Goal: Use online tool/utility: Utilize a website feature to perform a specific function

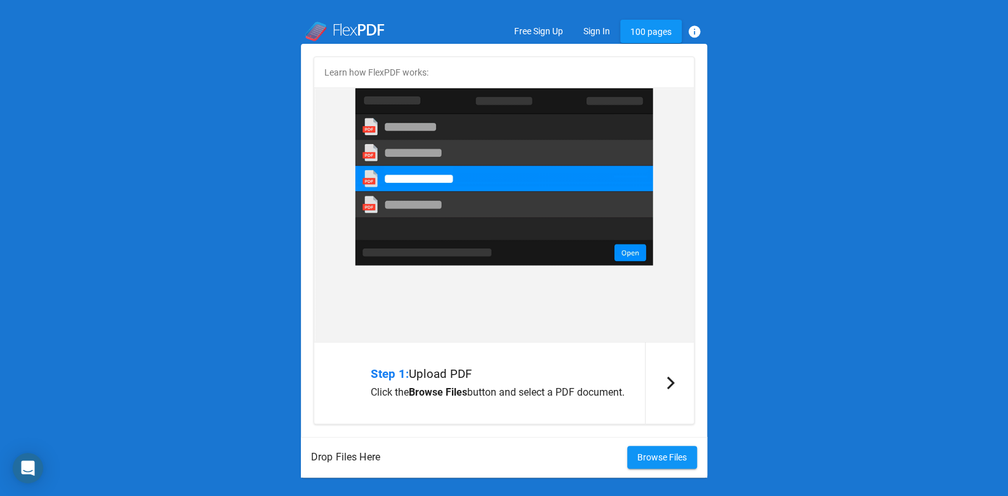
click at [659, 452] on span "Browse Files" at bounding box center [663, 457] width 50 height 10
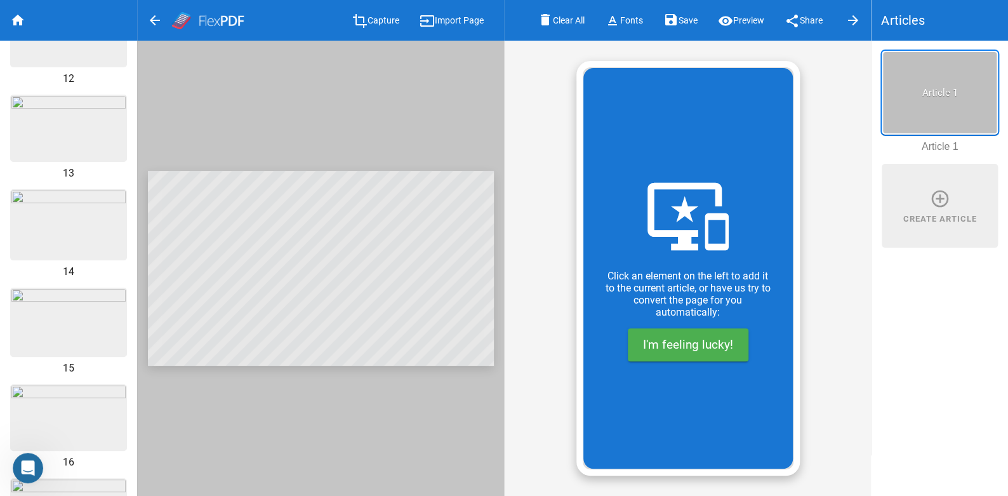
scroll to position [1097, 0]
click at [695, 344] on span "I'm feeling lucky!" at bounding box center [688, 344] width 90 height 15
type input "Pierde peso con aceites esenciales"
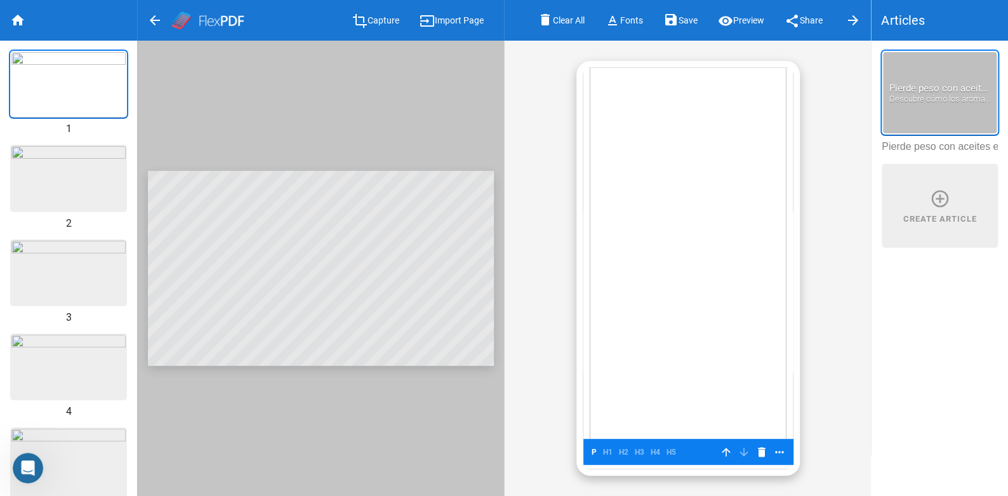
scroll to position [36, 0]
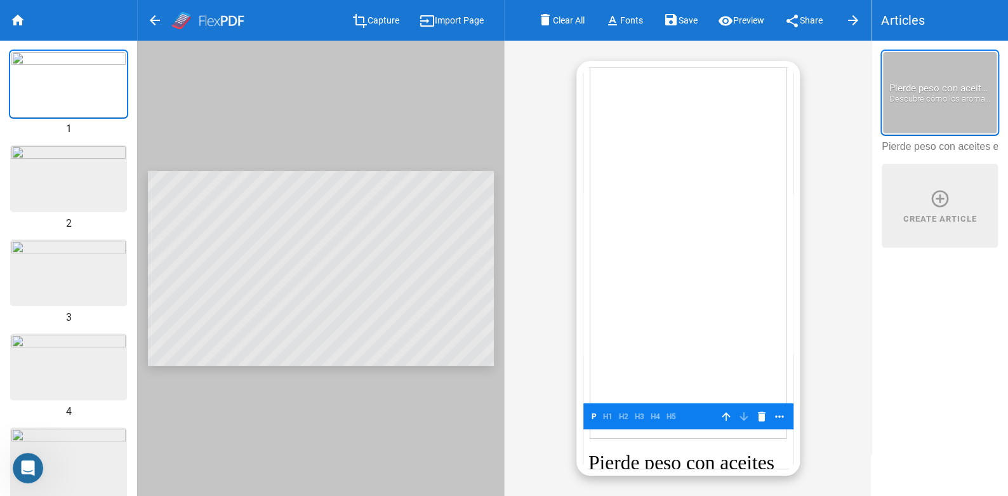
click at [111, 178] on img at bounding box center [68, 178] width 114 height 64
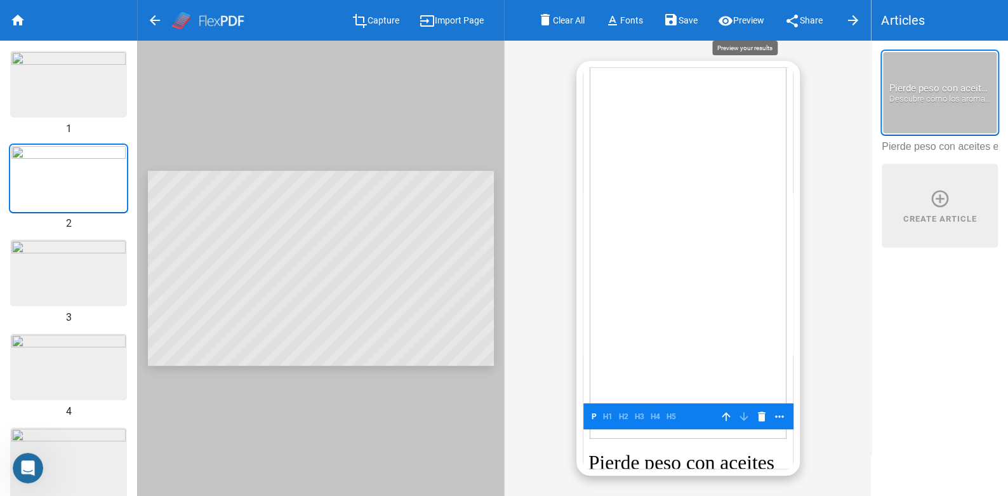
click at [751, 23] on span "Preview" at bounding box center [748, 21] width 31 height 10
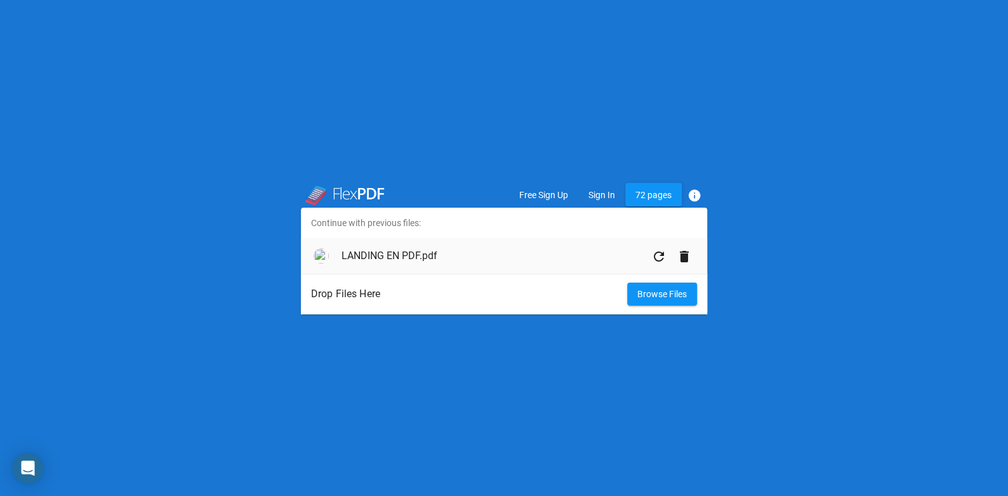
click at [373, 258] on h4 "LANDING EN PDF.pdf" at bounding box center [494, 256] width 305 height 12
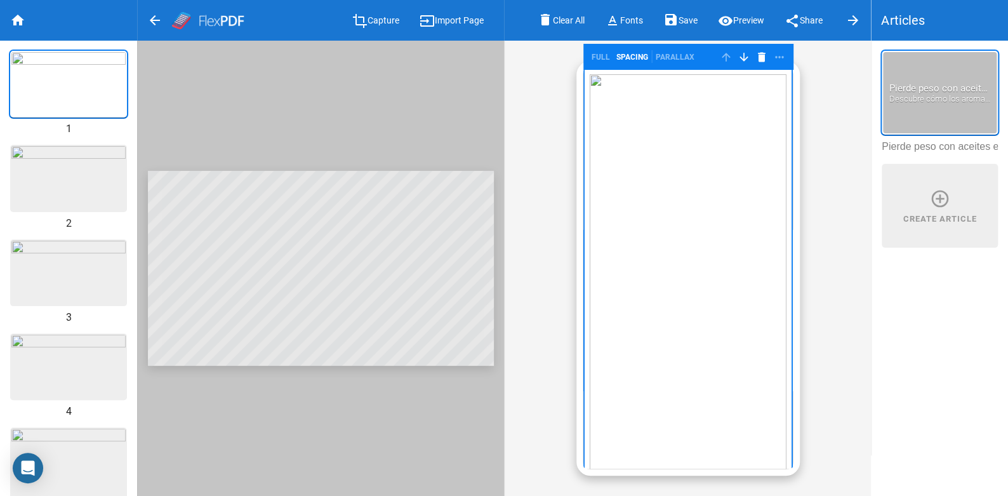
click at [69, 175] on img at bounding box center [68, 178] width 114 height 64
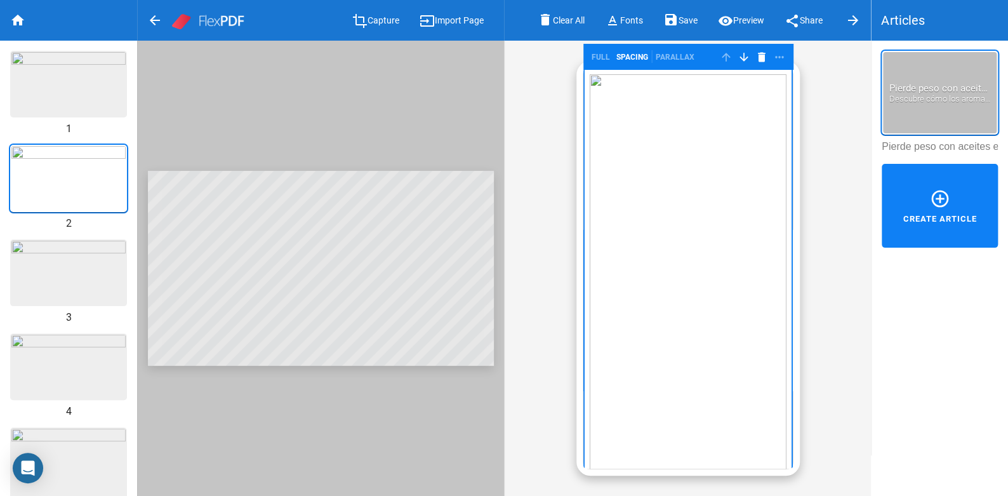
click at [946, 196] on mat-icon "add_circle_outline" at bounding box center [940, 199] width 20 height 20
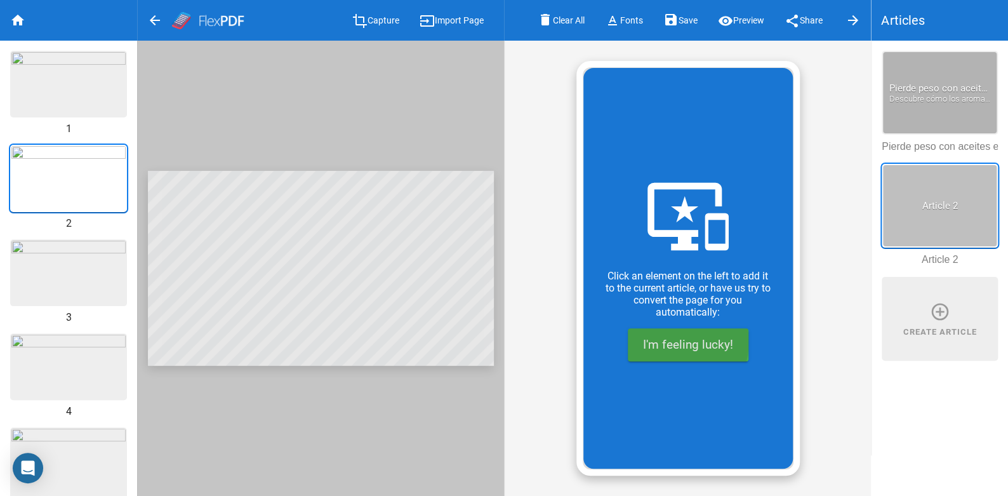
click at [670, 341] on span "I'm feeling lucky!" at bounding box center [688, 344] width 90 height 15
type input "El problema con las dietas tradicionales"
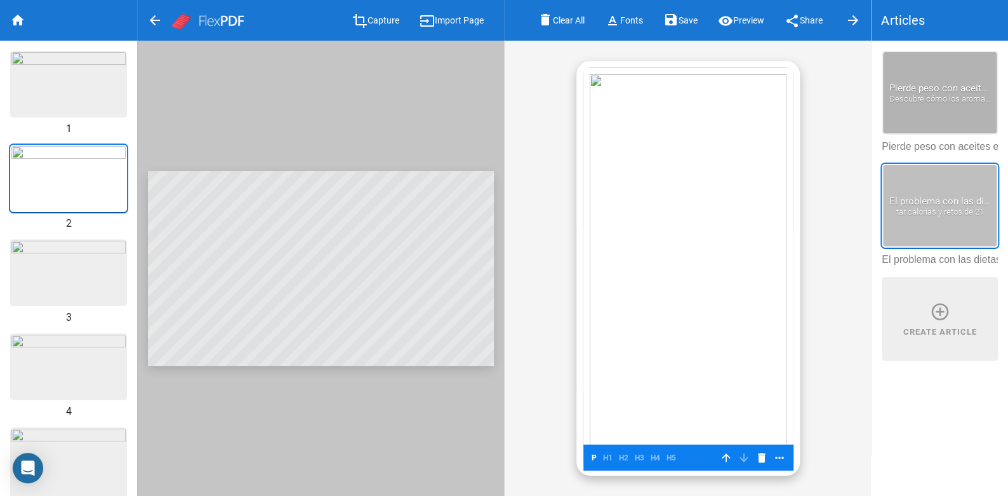
click at [100, 268] on img at bounding box center [68, 273] width 114 height 64
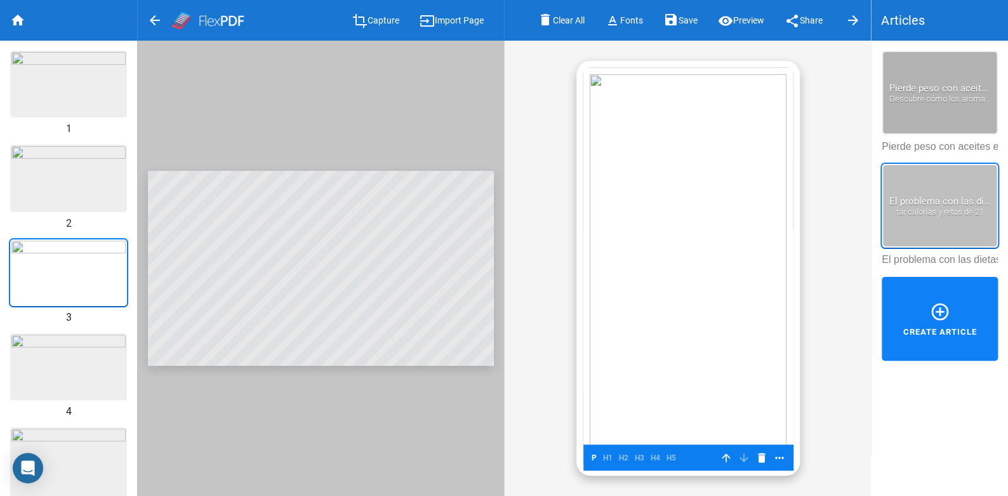
click at [930, 319] on mat-icon "add_circle_outline" at bounding box center [940, 312] width 20 height 20
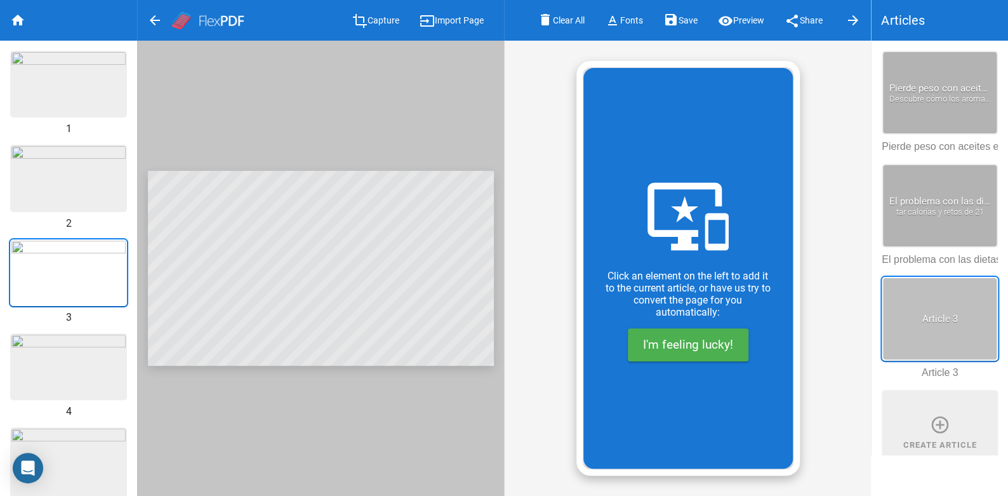
click at [665, 347] on span "I'm feeling lucky!" at bounding box center [688, 344] width 90 height 15
type input "El hambre emocional: la verdadera raíz del problema"
